Goal: Information Seeking & Learning: Learn about a topic

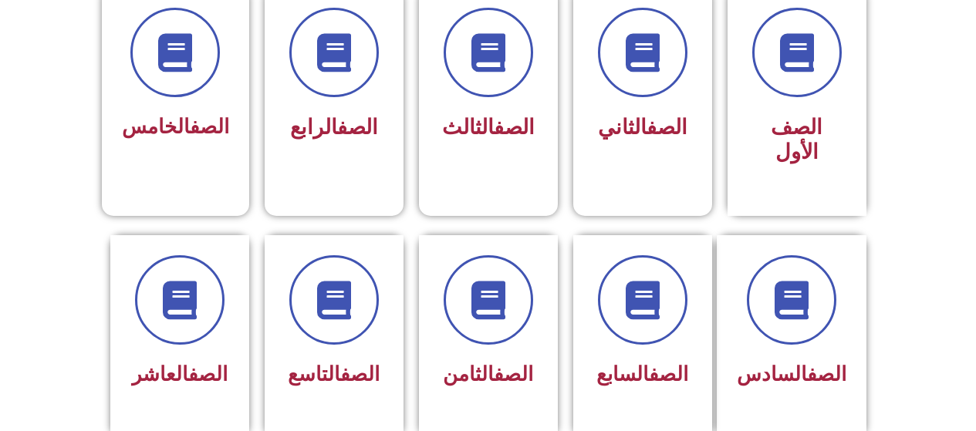
scroll to position [463, 0]
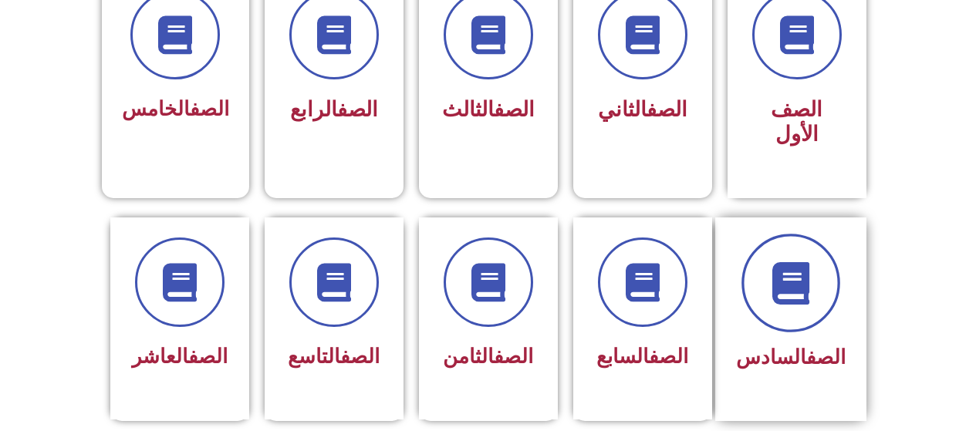
click at [772, 263] on span at bounding box center [791, 283] width 99 height 99
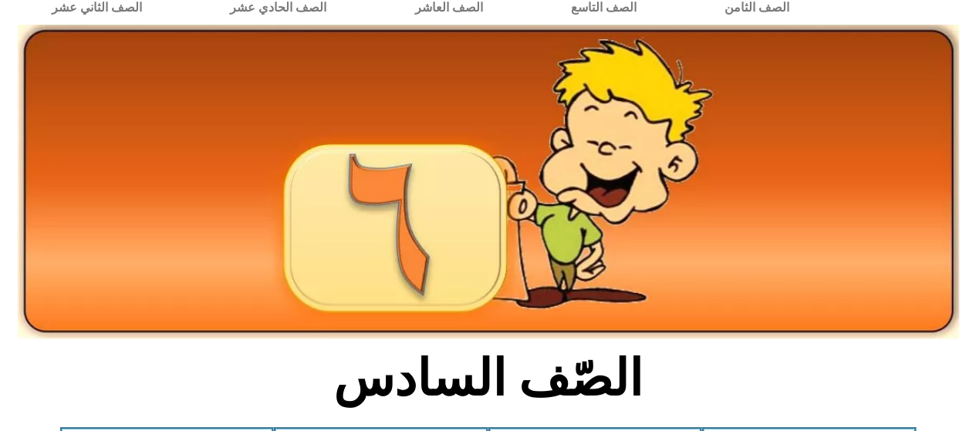
scroll to position [463, 0]
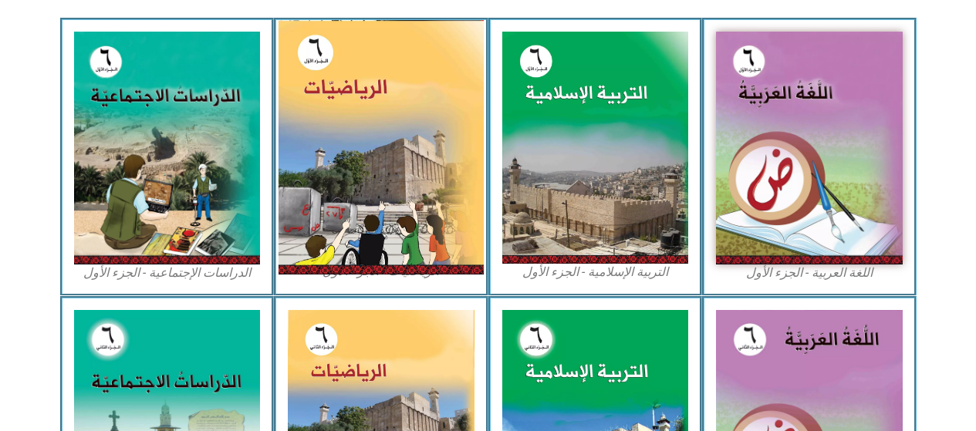
click at [417, 215] on img at bounding box center [381, 147] width 205 height 255
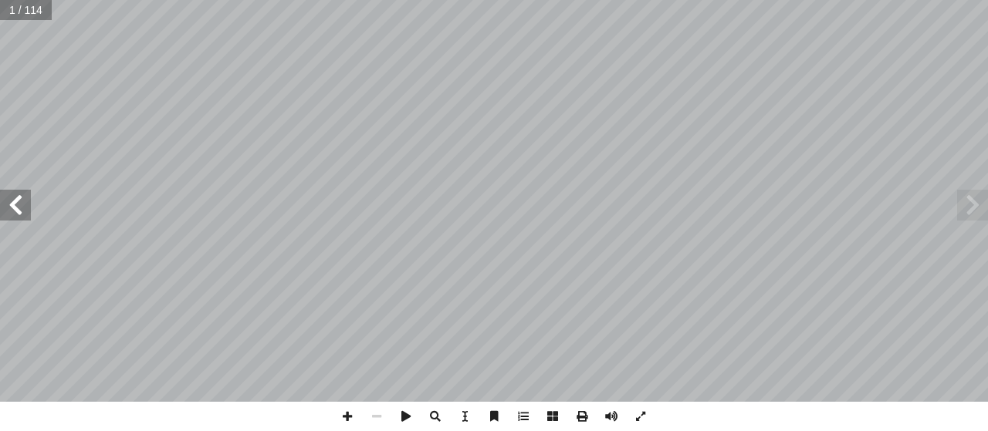
click at [20, 205] on span at bounding box center [15, 205] width 31 height 31
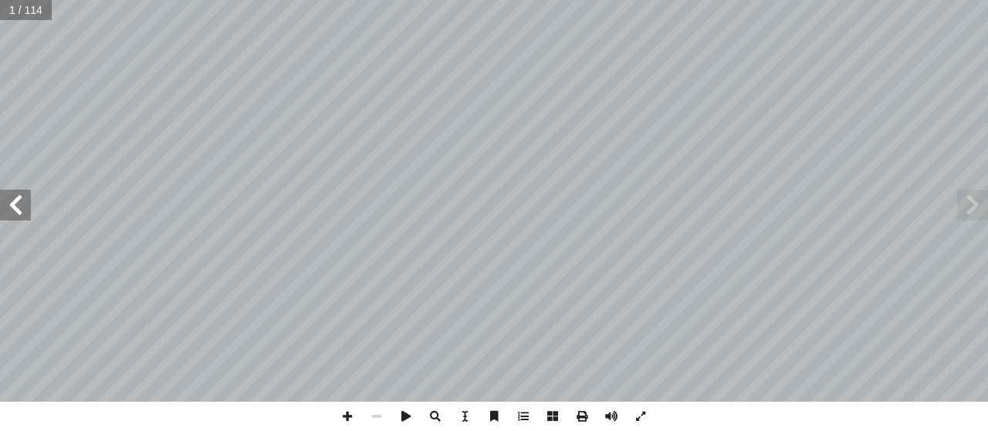
click at [20, 205] on span at bounding box center [15, 205] width 31 height 31
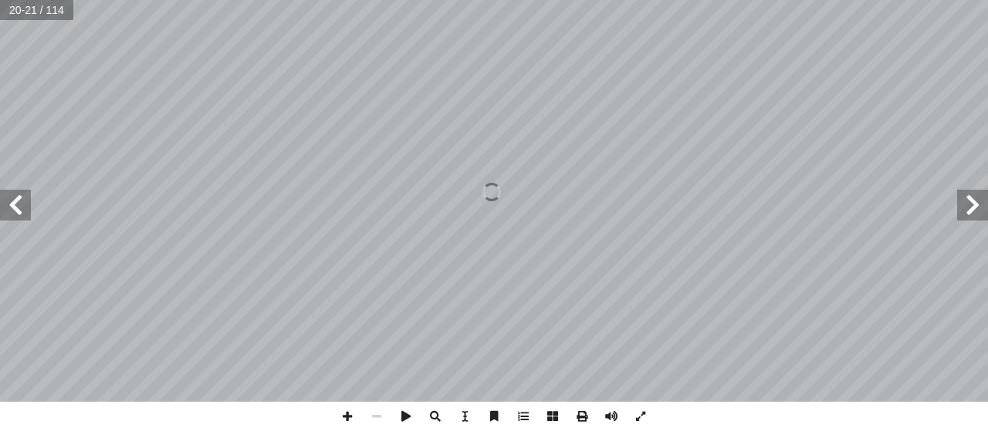
click at [20, 205] on span at bounding box center [15, 205] width 31 height 31
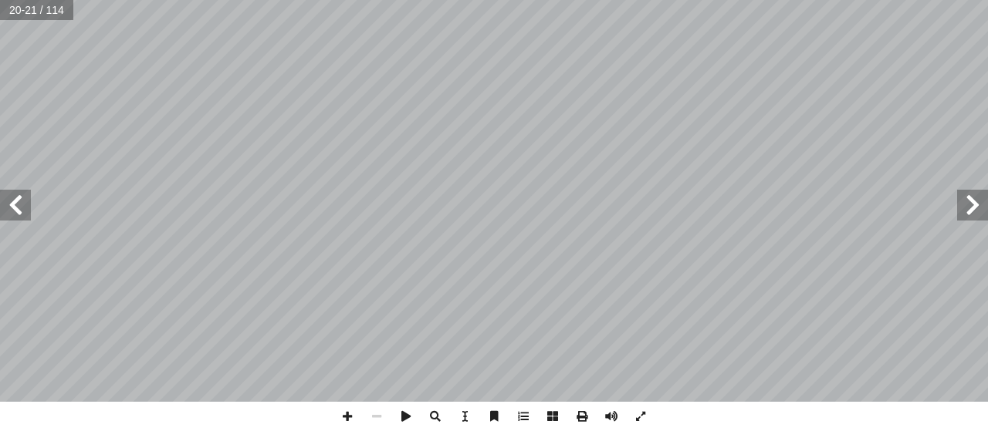
click at [20, 205] on span at bounding box center [15, 205] width 31 height 31
click at [968, 214] on span at bounding box center [972, 205] width 31 height 31
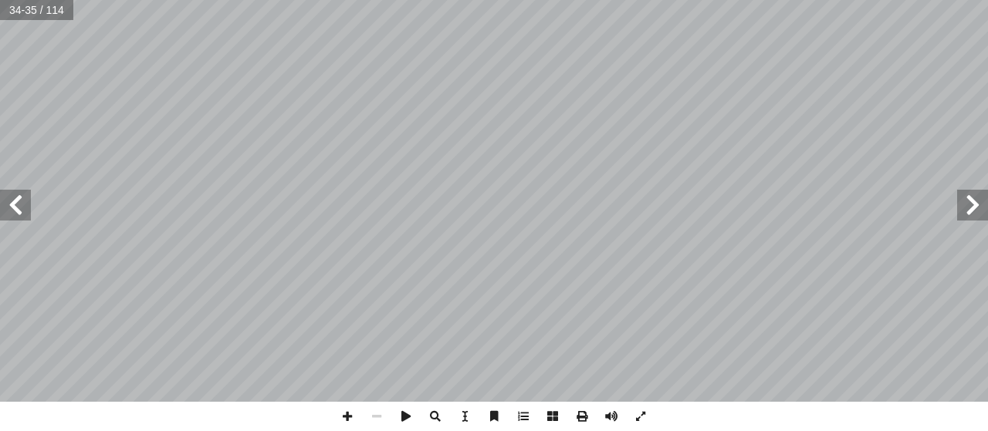
click at [968, 214] on span at bounding box center [972, 205] width 31 height 31
click at [8, 198] on span at bounding box center [15, 205] width 31 height 31
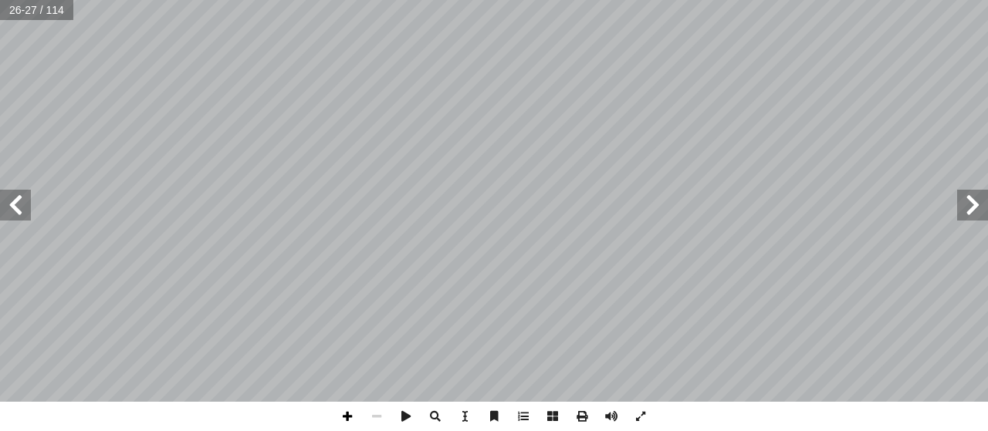
click at [350, 415] on span at bounding box center [347, 416] width 29 height 29
click at [250, 402] on div "٢٢ :) 3 ط ( � نش تي : أ ا ما ي ُ جد أ ا ______ = _____ × _____ × _____ ٣ = ٢٧ ٣…" at bounding box center [494, 215] width 988 height 431
click at [22, 220] on span at bounding box center [15, 205] width 31 height 31
click at [10, 214] on span at bounding box center [15, 205] width 31 height 31
click at [2, 140] on html "الصفحة الرئيسية الصف الأول الصف الثاني الصف الثالث الصف الرابع الصف الخامس الصف…" at bounding box center [494, 70] width 988 height 140
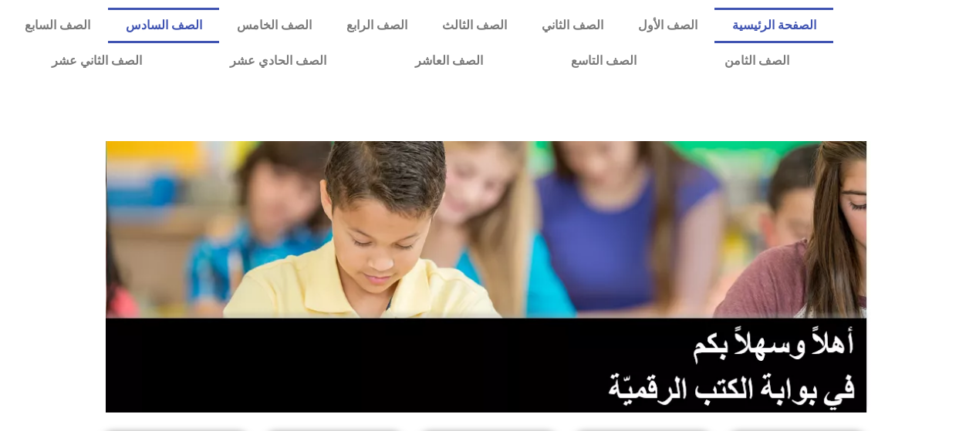
click at [219, 24] on link "الصف السادس" at bounding box center [163, 25] width 111 height 35
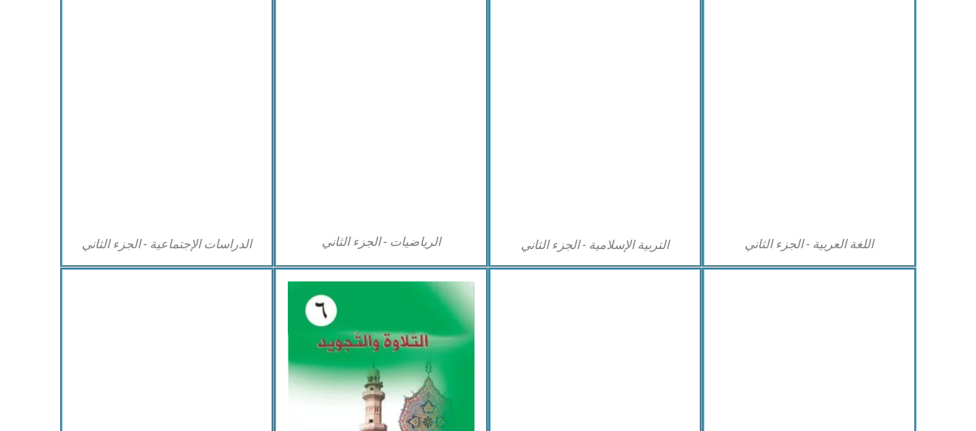
scroll to position [772, 0]
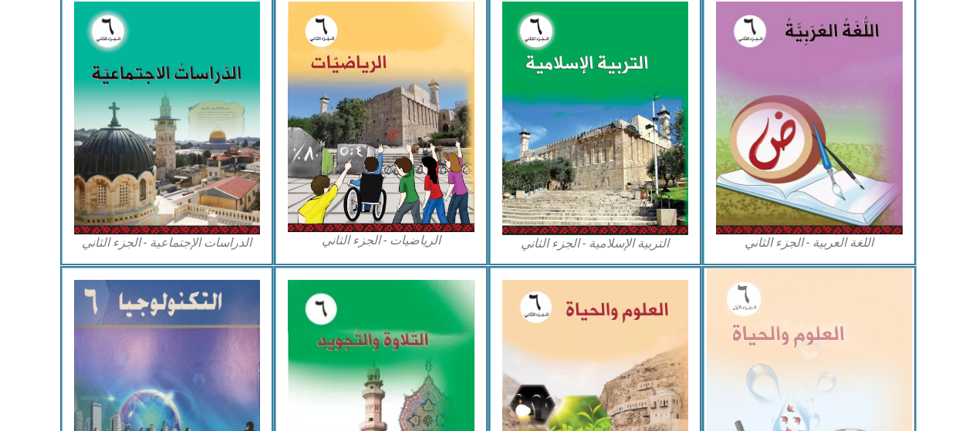
click at [886, 313] on img at bounding box center [809, 394] width 205 height 250
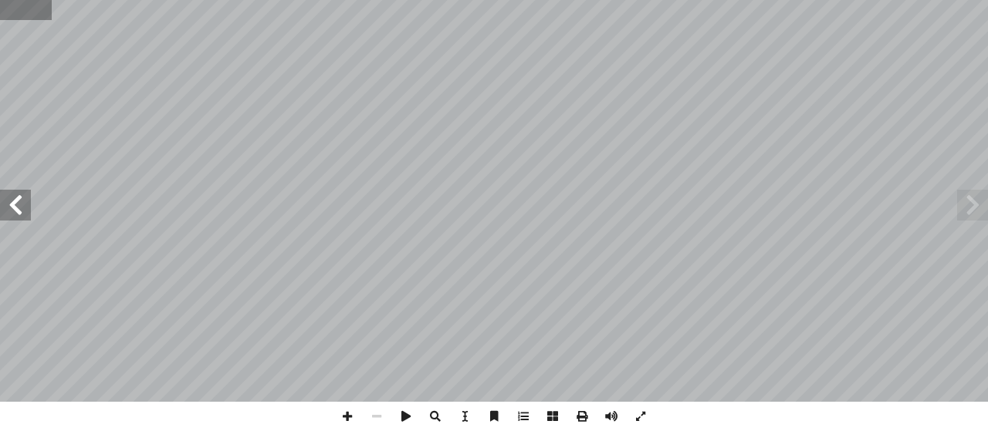
click at [39, 13] on input "text" at bounding box center [25, 10] width 51 height 20
type input "**"
click at [15, 212] on span at bounding box center [15, 205] width 31 height 31
click at [12, 198] on span at bounding box center [15, 205] width 31 height 31
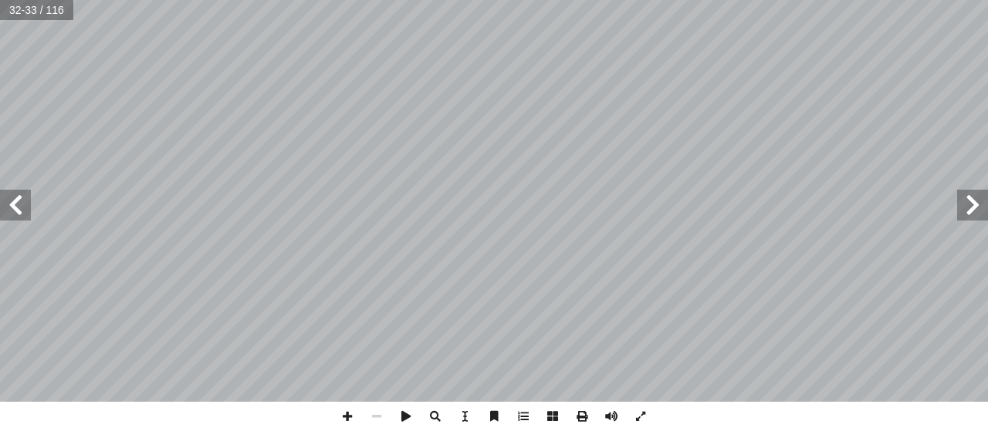
click at [12, 198] on span at bounding box center [15, 205] width 31 height 31
click at [958, 196] on span at bounding box center [972, 205] width 31 height 31
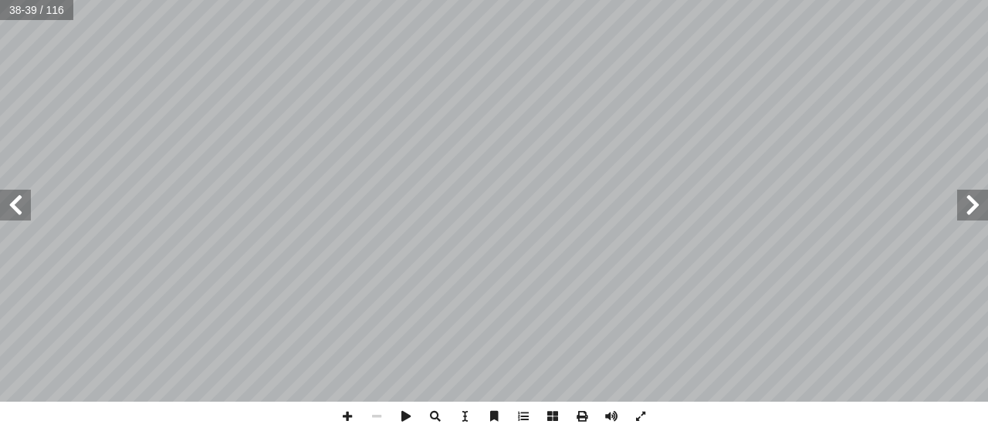
click at [958, 194] on span at bounding box center [972, 205] width 31 height 31
click at [23, 202] on span at bounding box center [15, 205] width 31 height 31
click at [380, 418] on span at bounding box center [376, 416] width 29 height 29
click at [12, 192] on span at bounding box center [15, 205] width 31 height 31
click at [370, 418] on span at bounding box center [376, 416] width 29 height 29
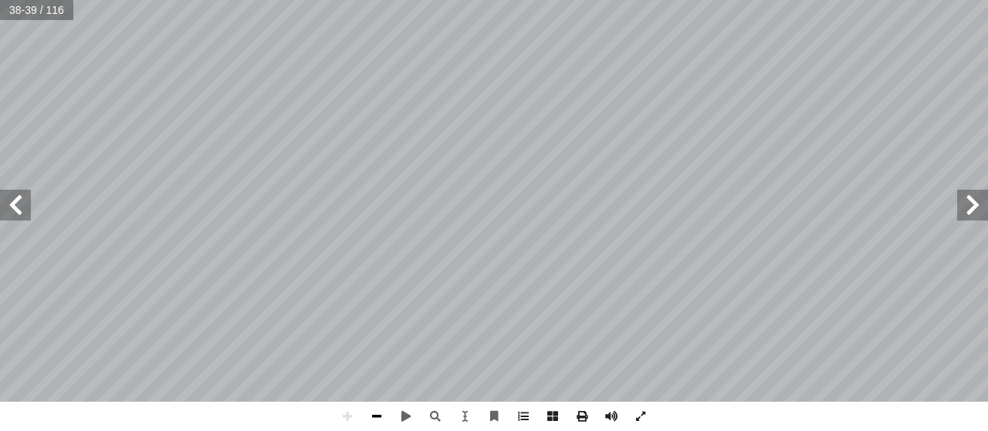
click at [370, 418] on span at bounding box center [376, 416] width 29 height 29
click at [371, 418] on span at bounding box center [376, 416] width 29 height 29
click at [16, 209] on span at bounding box center [15, 205] width 31 height 31
click at [346, 412] on span at bounding box center [347, 416] width 29 height 29
click at [974, 205] on span at bounding box center [972, 205] width 31 height 31
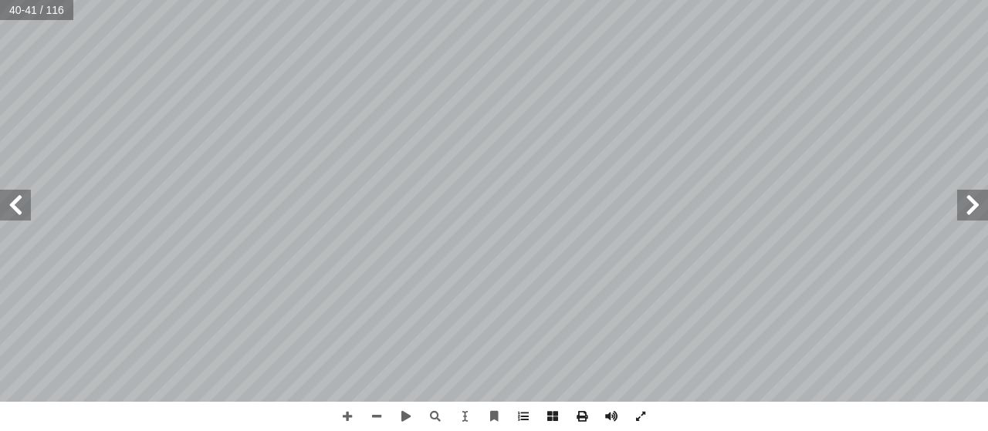
click at [974, 205] on span at bounding box center [972, 205] width 31 height 31
click at [975, 205] on span at bounding box center [972, 205] width 31 height 31
click at [8, 191] on span at bounding box center [15, 205] width 31 height 31
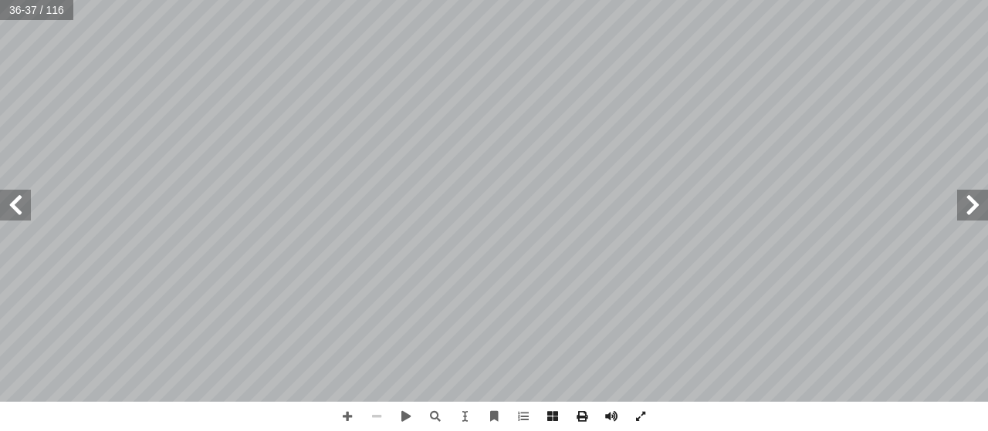
click at [377, 417] on span at bounding box center [376, 416] width 29 height 29
click at [978, 204] on span at bounding box center [972, 205] width 31 height 31
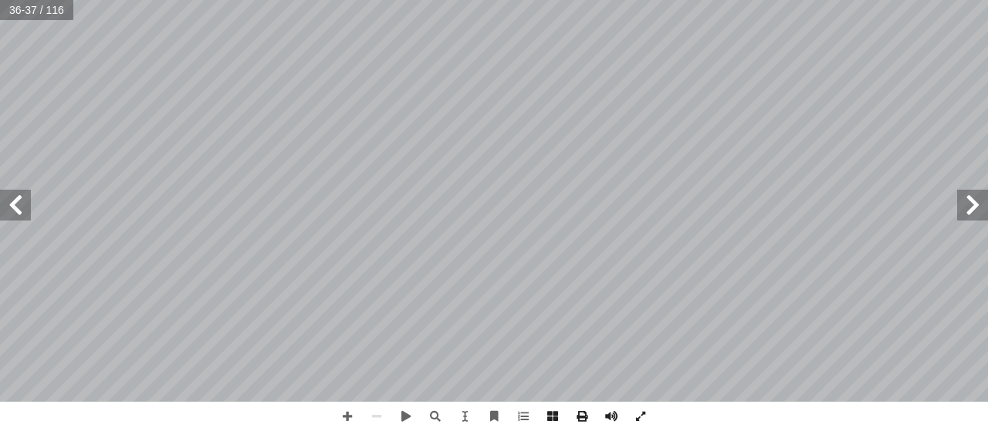
click at [978, 204] on span at bounding box center [972, 205] width 31 height 31
click at [348, 418] on span at bounding box center [347, 416] width 29 height 29
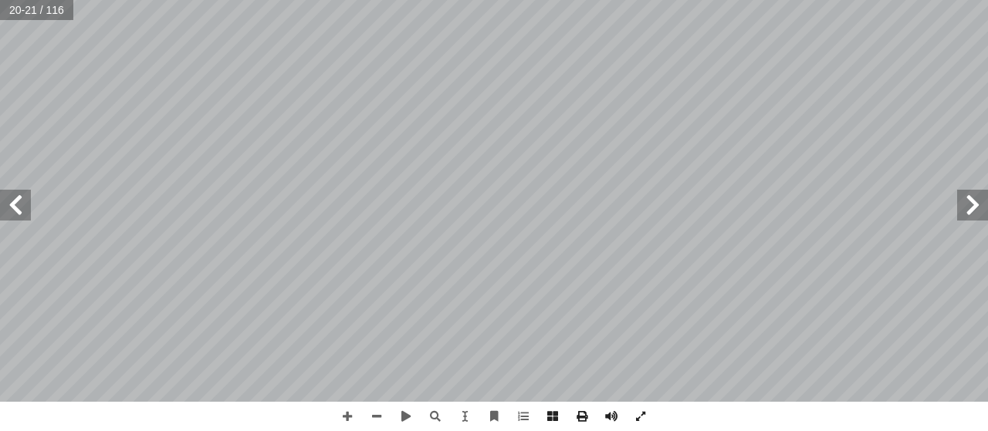
click at [16, 206] on span at bounding box center [15, 205] width 31 height 31
click at [5, 210] on span at bounding box center [15, 205] width 31 height 31
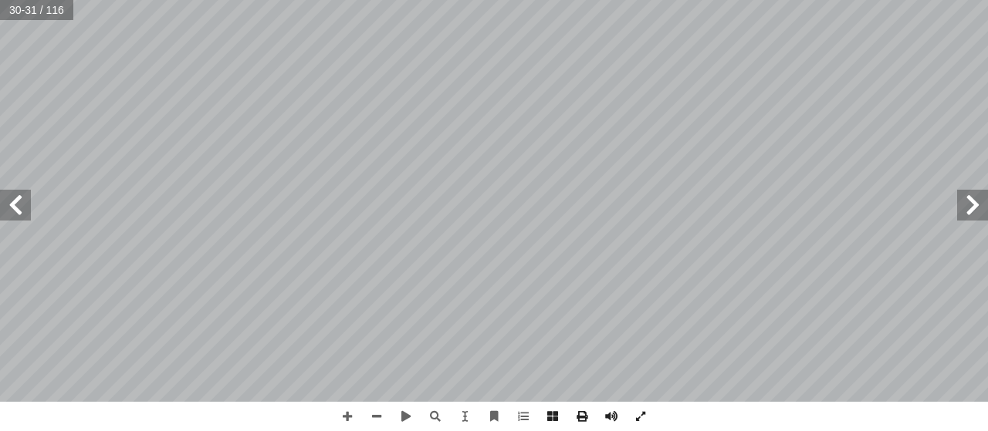
click at [5, 210] on span at bounding box center [15, 205] width 31 height 31
click at [8, 211] on span at bounding box center [15, 205] width 31 height 31
